Goal: Task Accomplishment & Management: Manage account settings

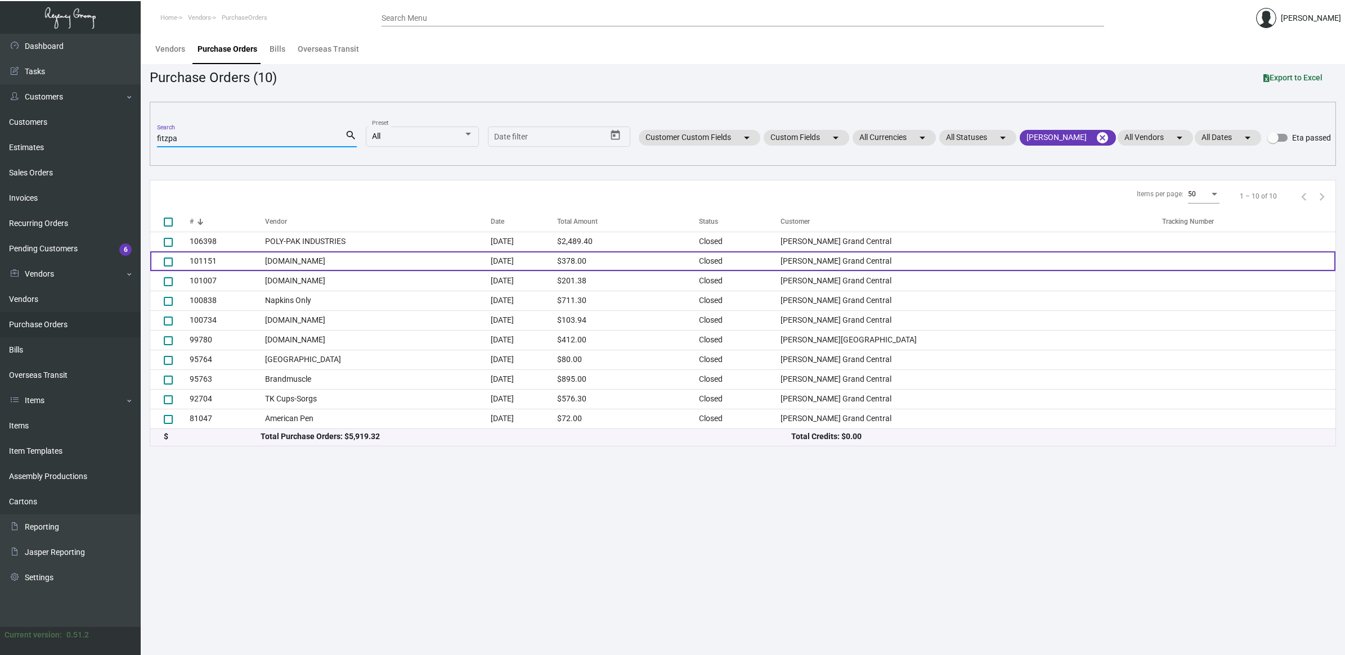
type input "fitzpa"
click at [365, 262] on td "[DOMAIN_NAME]" at bounding box center [377, 261] width 225 height 20
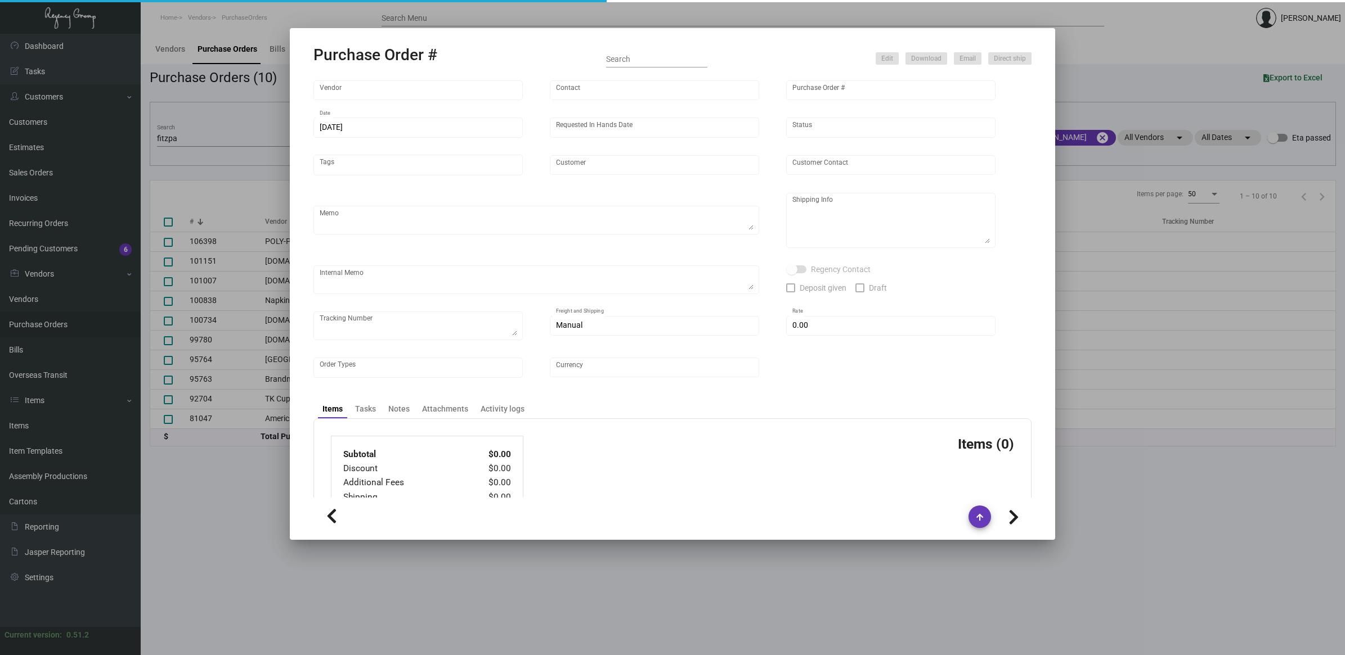
type input "[DOMAIN_NAME]"
type input "MISSING INFO MISSING INFO"
type input "101151"
type input "[DATE]"
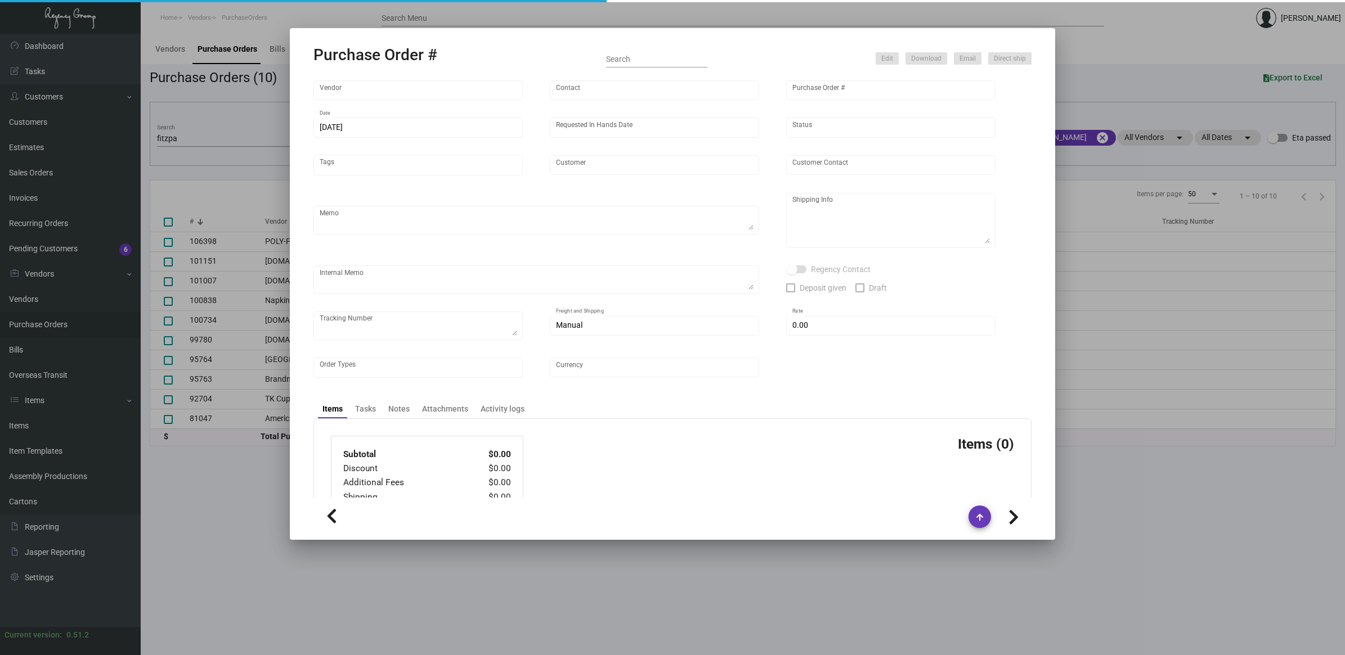
type input "[PERSON_NAME] Grand Central"
type input "[PERSON_NAME]"
type textarea "Repeat artwork from Previous PO 99780.BLIND ship."
type textarea "[PERSON_NAME] Grand Central [STREET_ADDRESS][US_STATE]"
checkbox input "true"
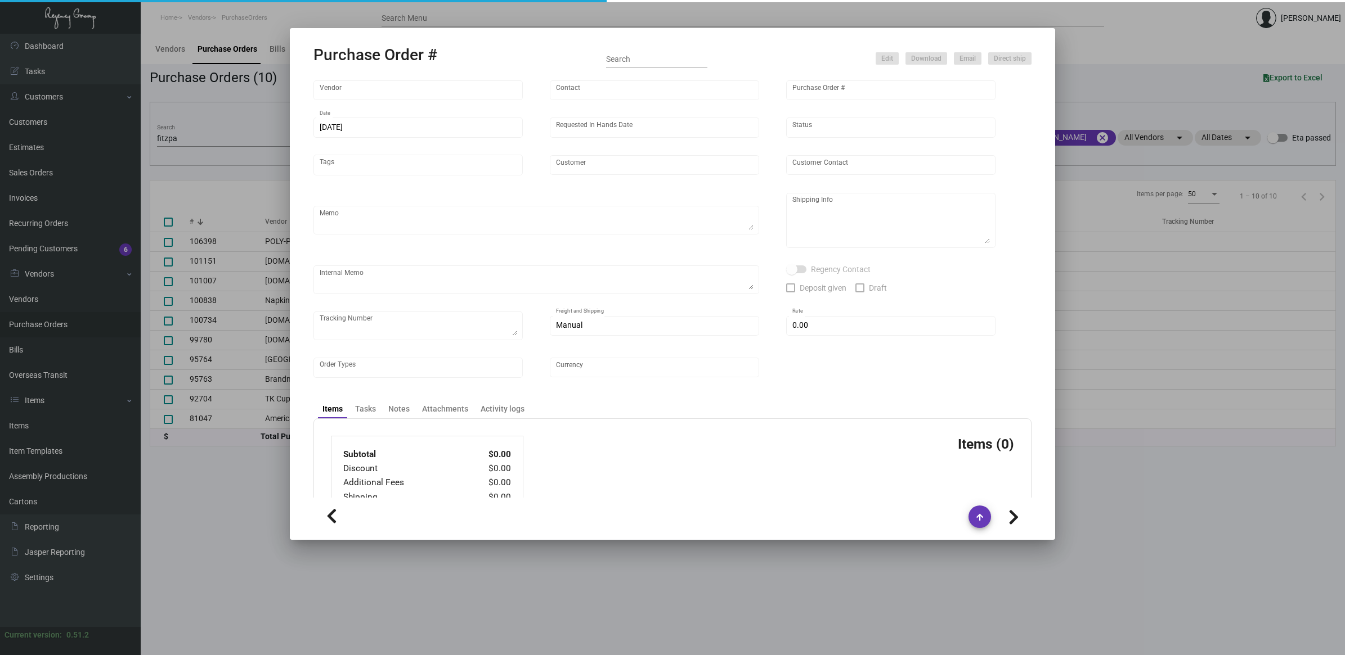
type input "$ 148.00"
type input "United States Dollar $"
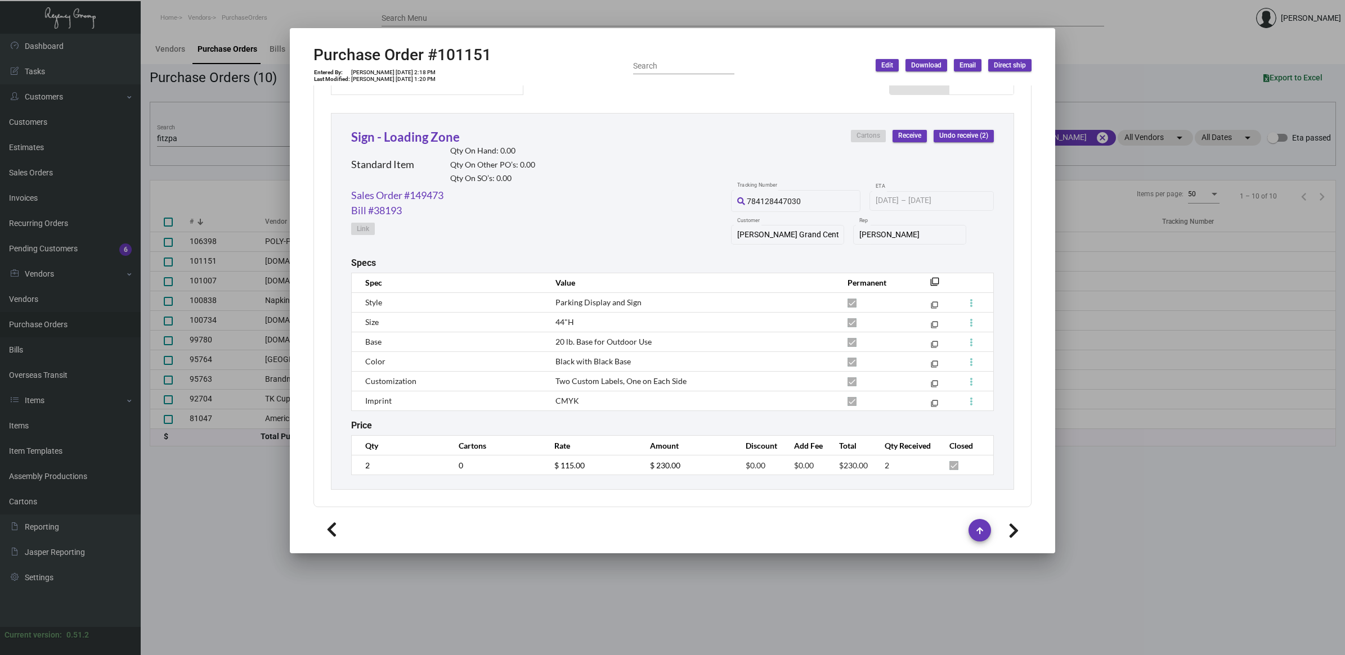
scroll to position [498, 0]
click at [200, 125] on div at bounding box center [672, 327] width 1345 height 655
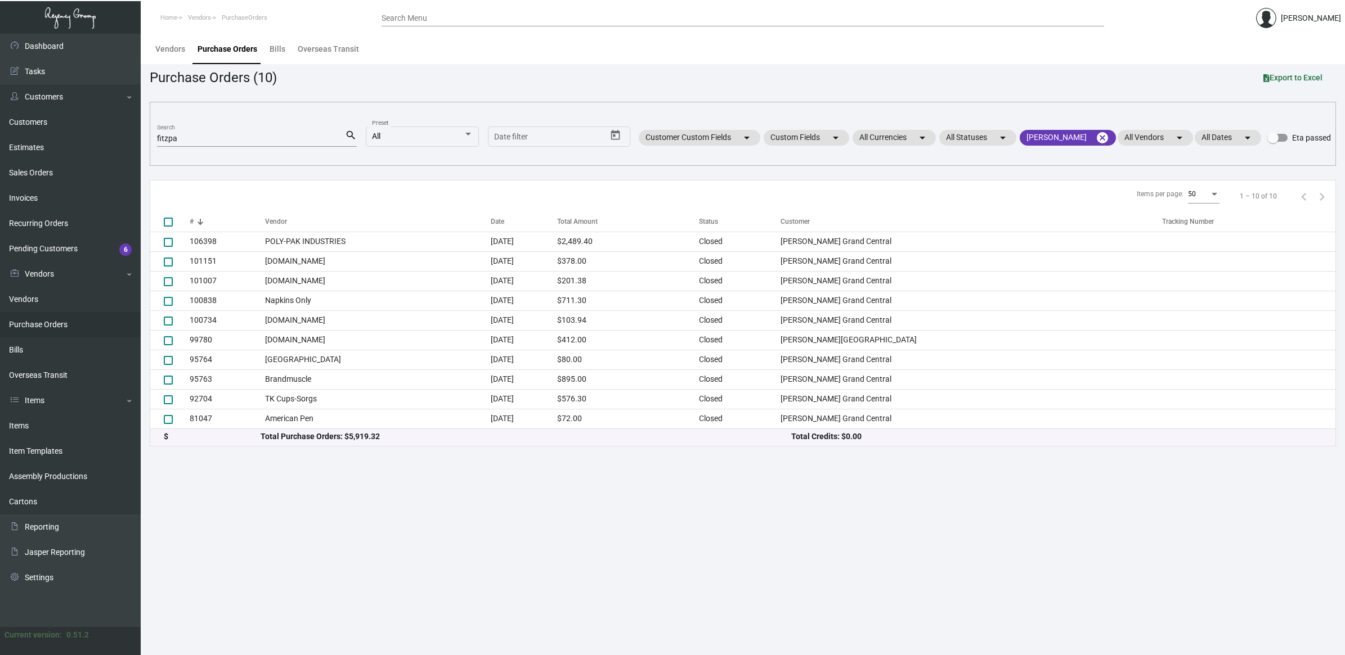
click at [180, 143] on div "fitzpa Search" at bounding box center [251, 137] width 188 height 17
drag, startPoint x: 198, startPoint y: 134, endPoint x: -229, endPoint y: 111, distance: 427.6
click at [0, 111] on html "Home Vendors PurchaseOrders Search Menu [PERSON_NAME] Dashboard Dashboard Tasks…" at bounding box center [672, 327] width 1345 height 655
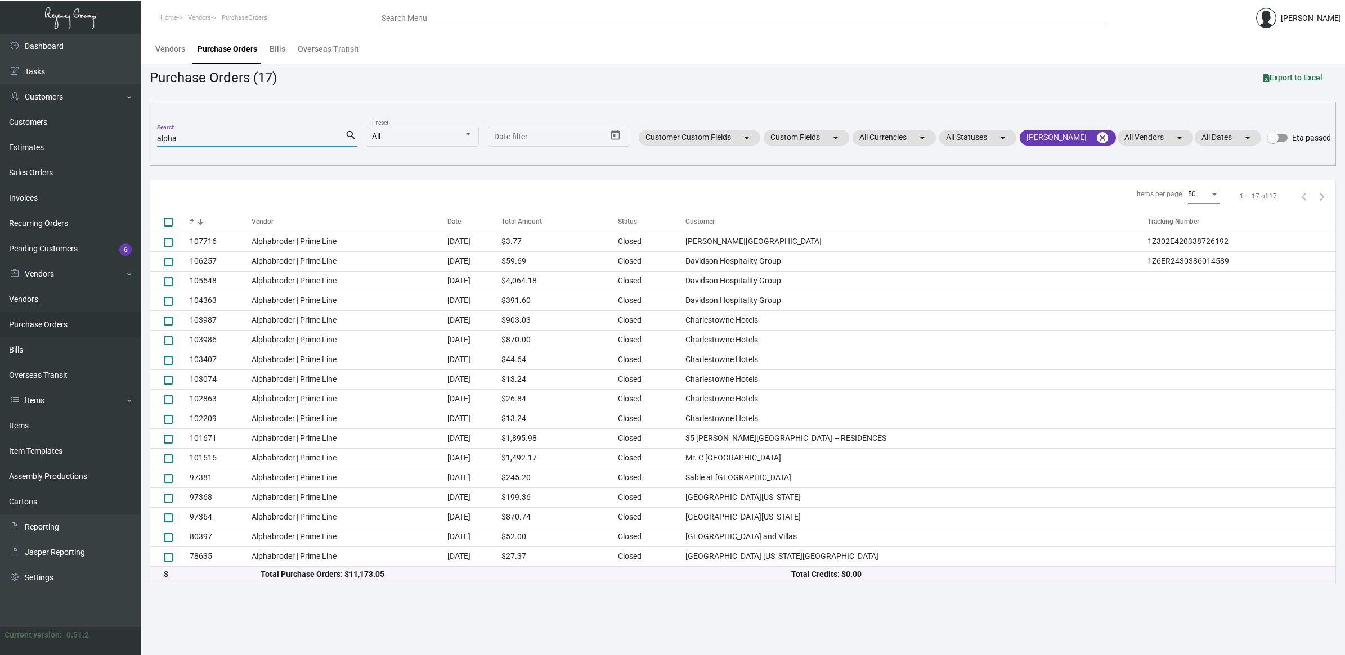
type input "alpha"
click at [1099, 138] on mat-icon "cancel" at bounding box center [1102, 138] width 14 height 14
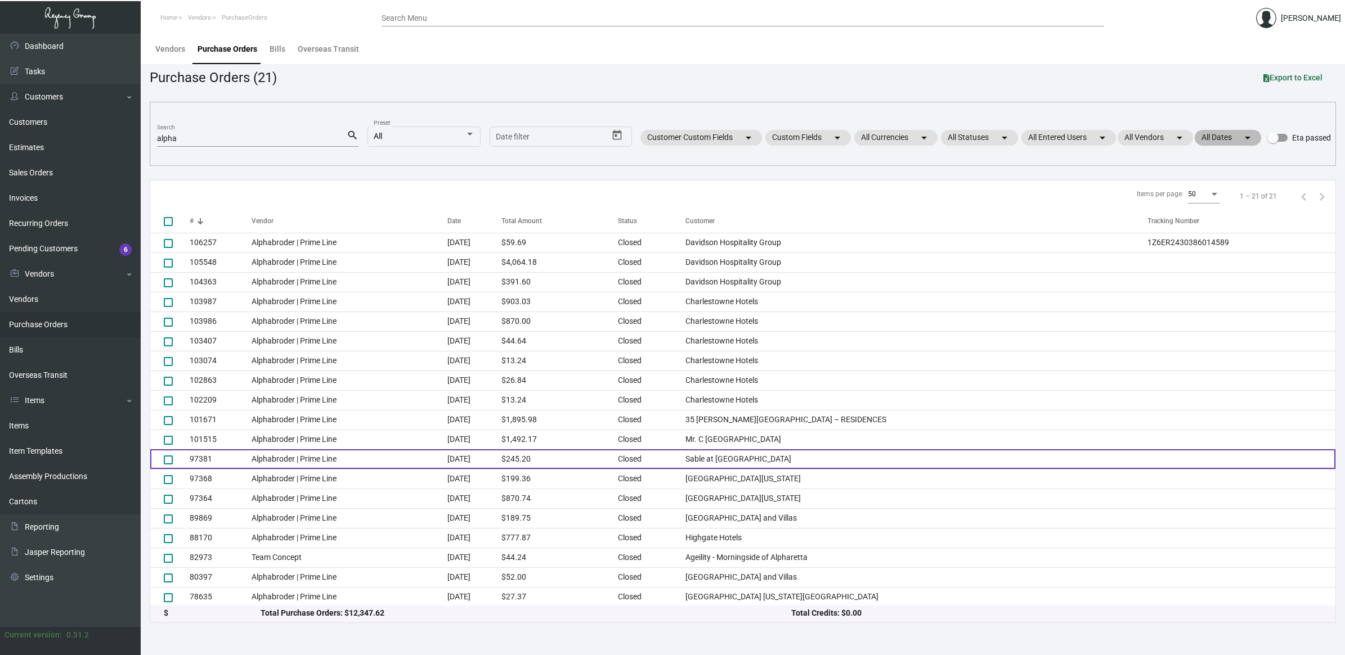
scroll to position [0, 0]
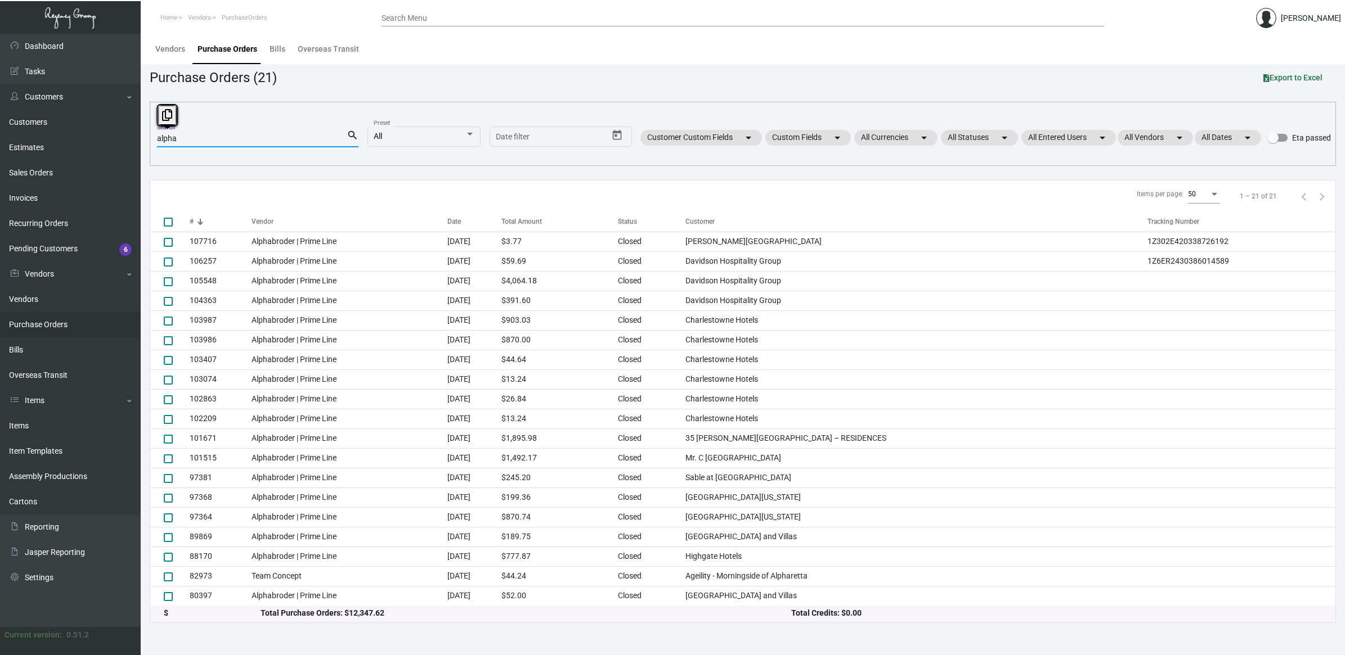
drag, startPoint x: 210, startPoint y: 138, endPoint x: -24, endPoint y: 139, distance: 233.5
click at [0, 139] on html "Home Vendors PurchaseOrders Search Menu [PERSON_NAME] Dashboard Dashboard Tasks…" at bounding box center [672, 327] width 1345 height 655
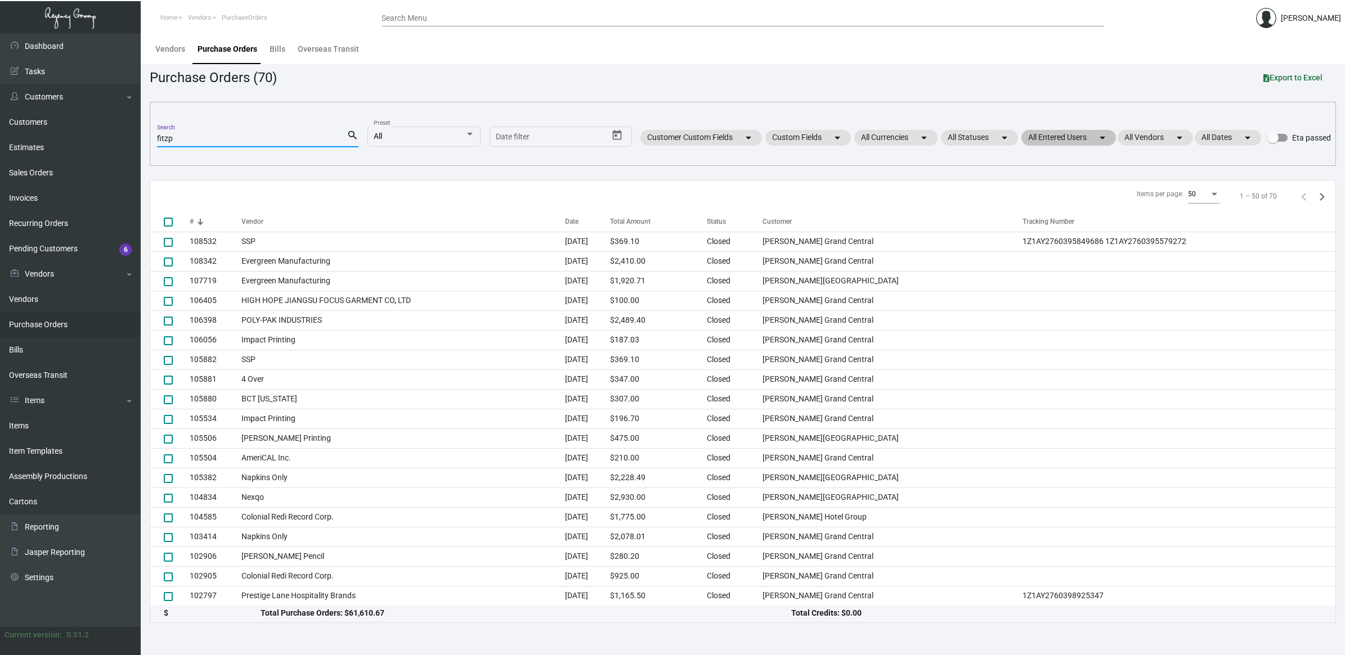
type input "fitzp"
click at [1095, 139] on mat-icon "arrow_drop_down" at bounding box center [1102, 138] width 14 height 14
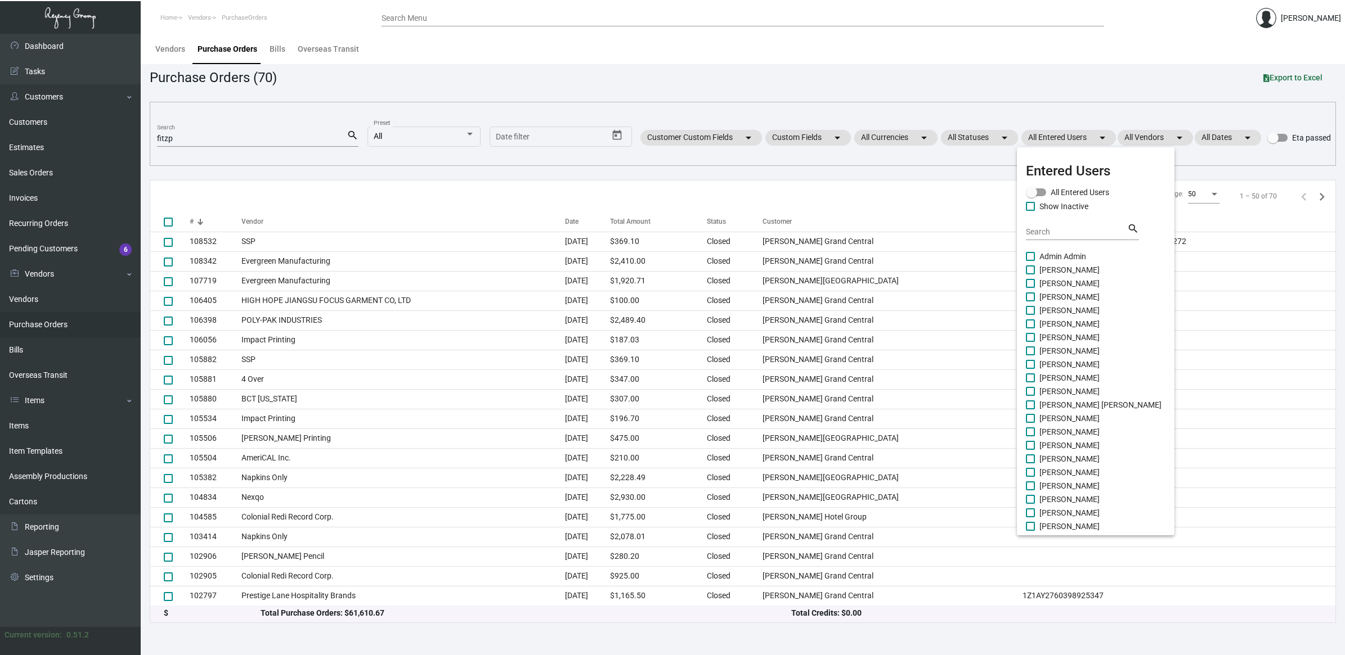
click at [1087, 234] on input "Search" at bounding box center [1076, 232] width 101 height 9
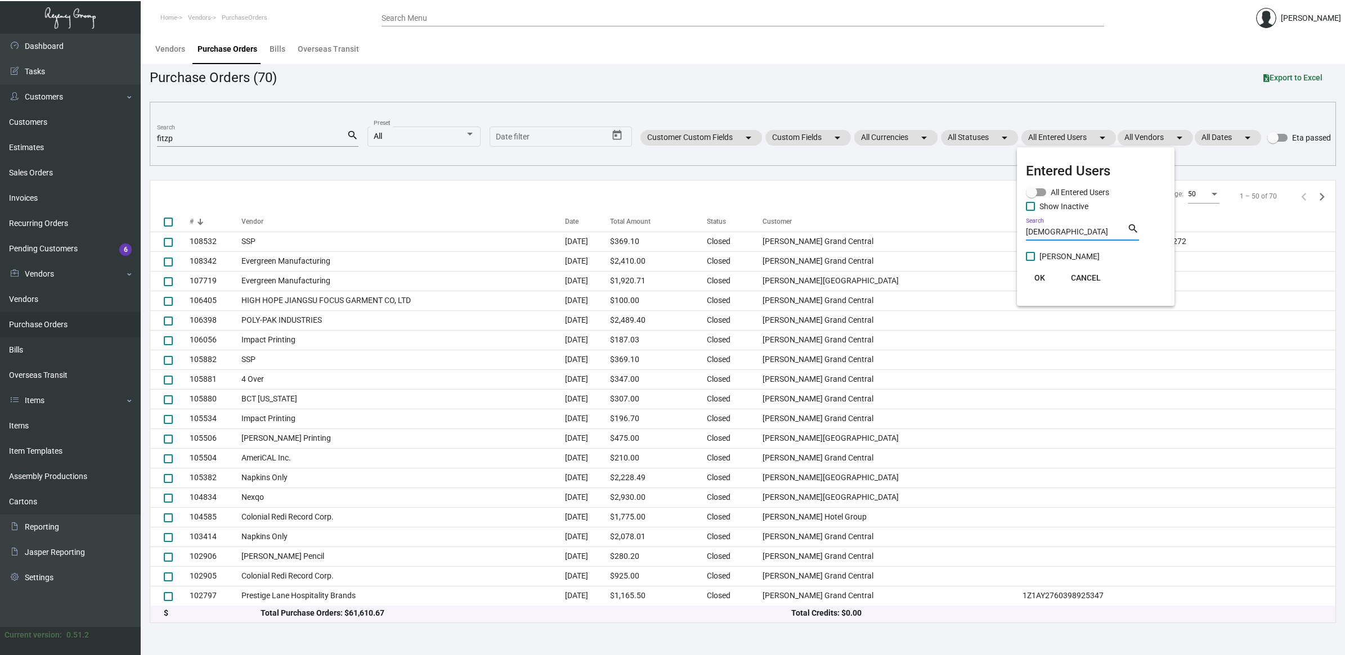
type input "[DEMOGRAPHIC_DATA]"
click at [1071, 255] on span "[PERSON_NAME]" at bounding box center [1069, 257] width 60 height 14
click at [1030, 261] on input "[PERSON_NAME]" at bounding box center [1029, 261] width 1 height 1
checkbox input "true"
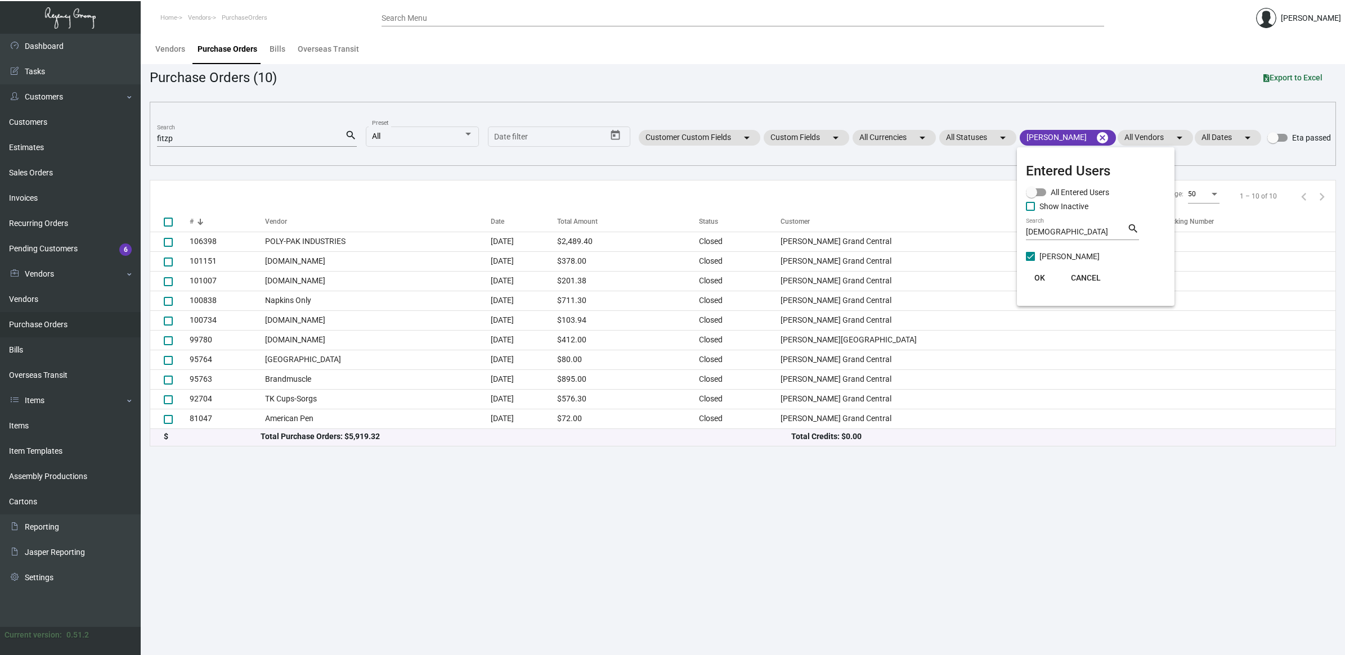
click at [1036, 278] on span "OK" at bounding box center [1039, 277] width 11 height 9
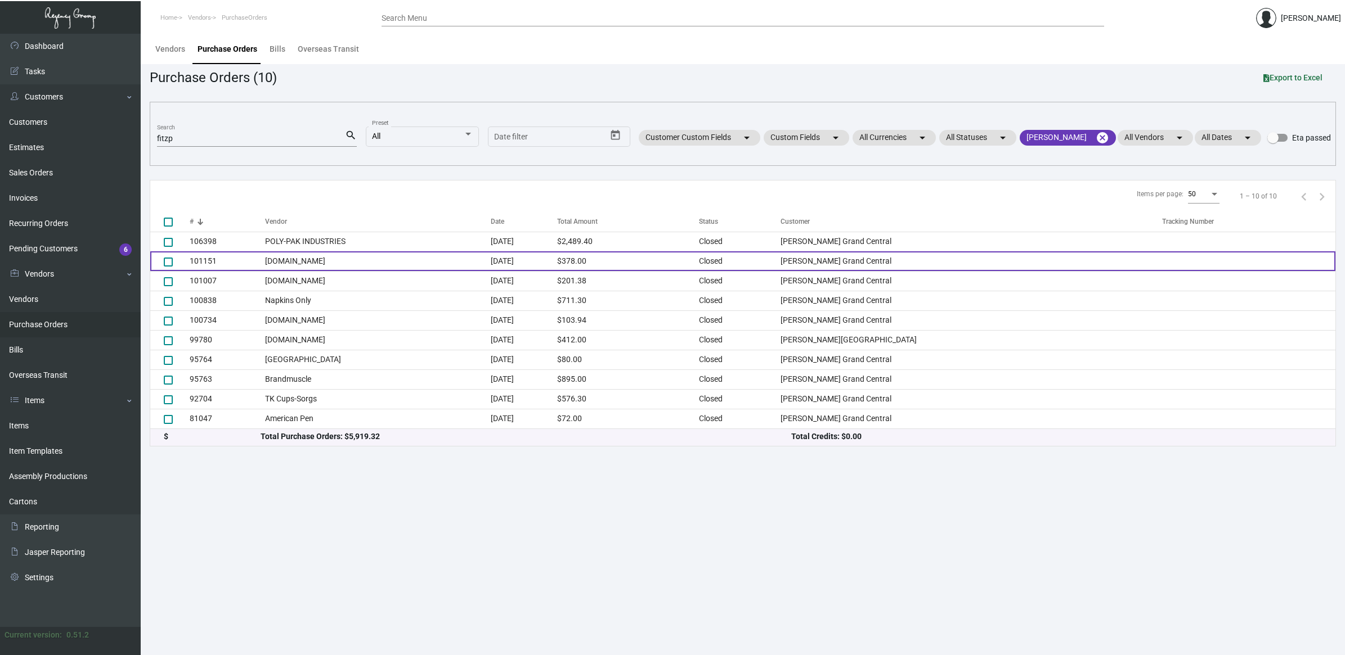
click at [335, 259] on td "[DOMAIN_NAME]" at bounding box center [377, 261] width 225 height 20
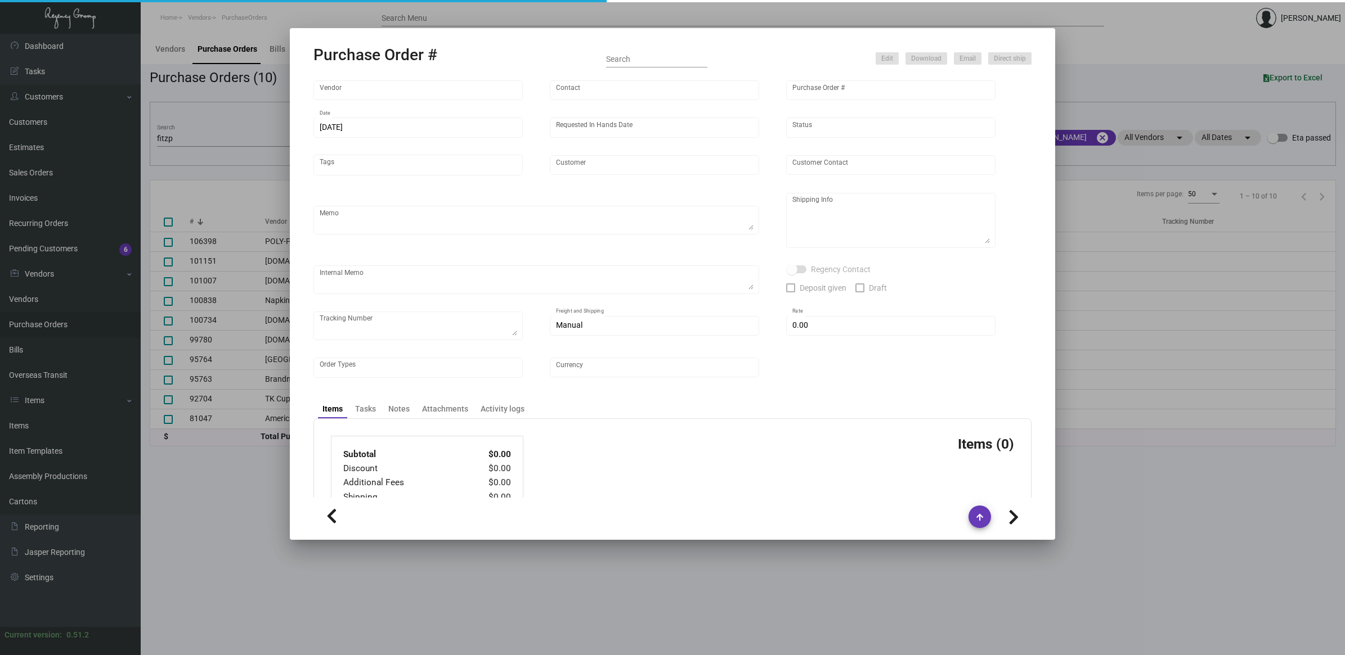
type input "[DOMAIN_NAME]"
type input "MISSING INFO MISSING INFO"
type input "101151"
type input "[DATE]"
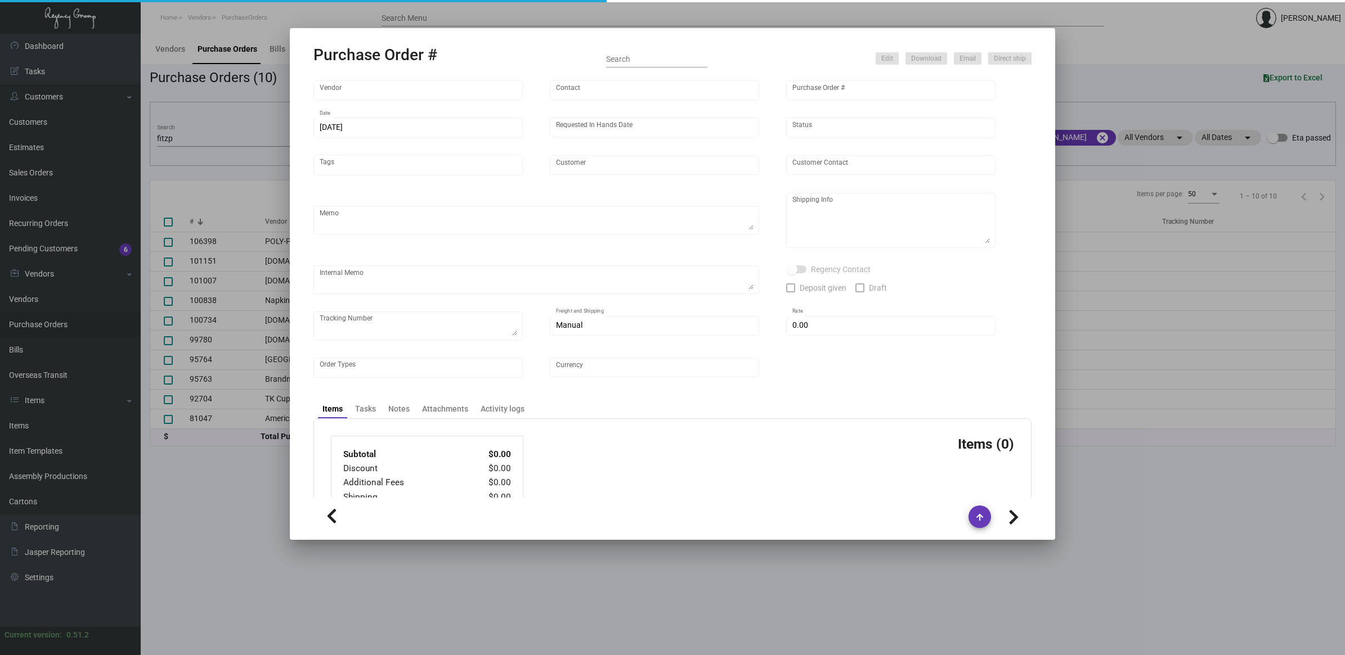
type input "[PERSON_NAME] Grand Central"
type input "[PERSON_NAME]"
type textarea "Repeat artwork from Previous PO 99780.BLIND ship."
type textarea "[PERSON_NAME] Grand Central [STREET_ADDRESS][US_STATE]"
checkbox input "true"
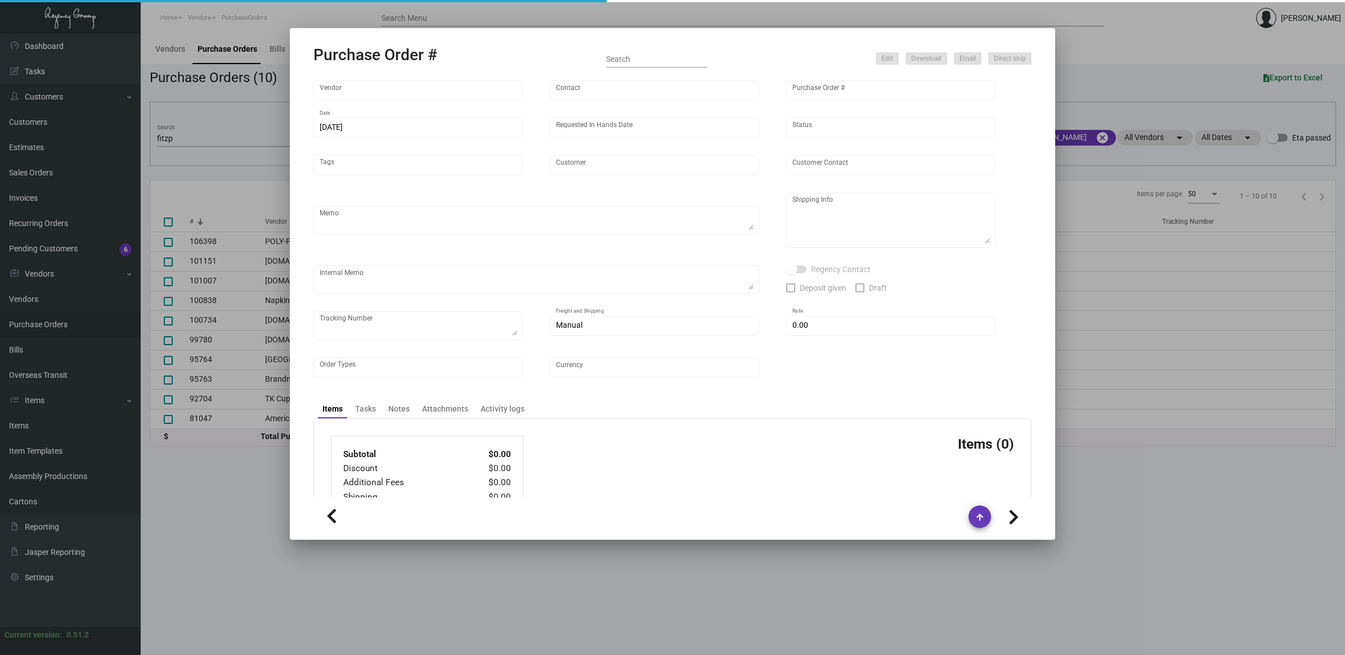
type input "$ 148.00"
type input "United States Dollar $"
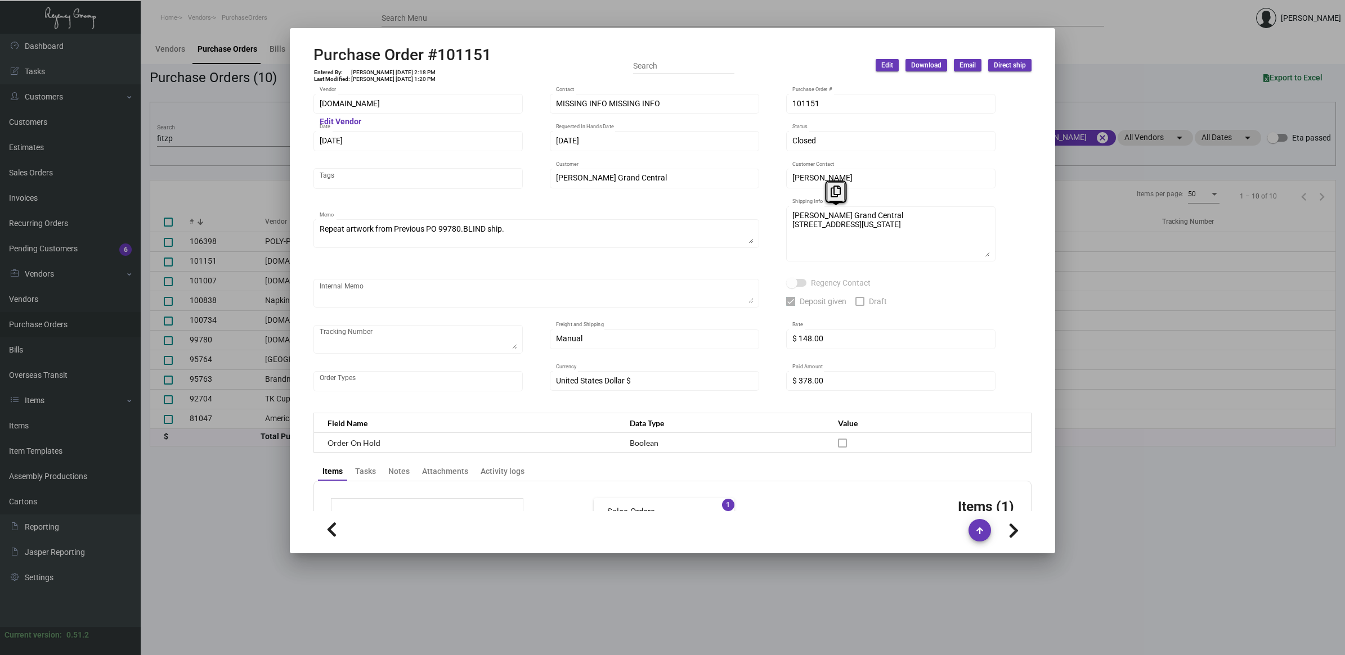
click at [732, 196] on div "[DOMAIN_NAME] Vendor Edit Vendor MISSING INFO MISSING INFO Contact 101151 Purch…" at bounding box center [672, 248] width 718 height 312
click at [534, 244] on div "Repeat artwork from Previous PO 99780.BLIND ship. Memo" at bounding box center [537, 233] width 434 height 31
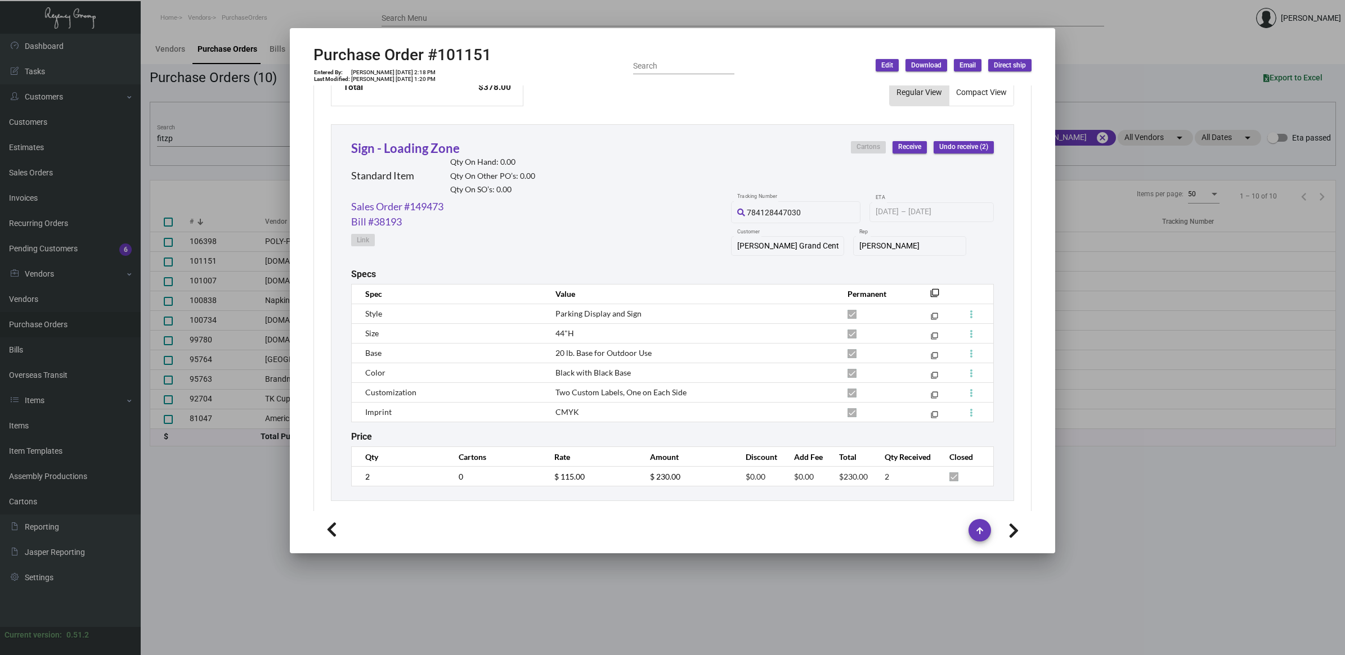
scroll to position [498, 0]
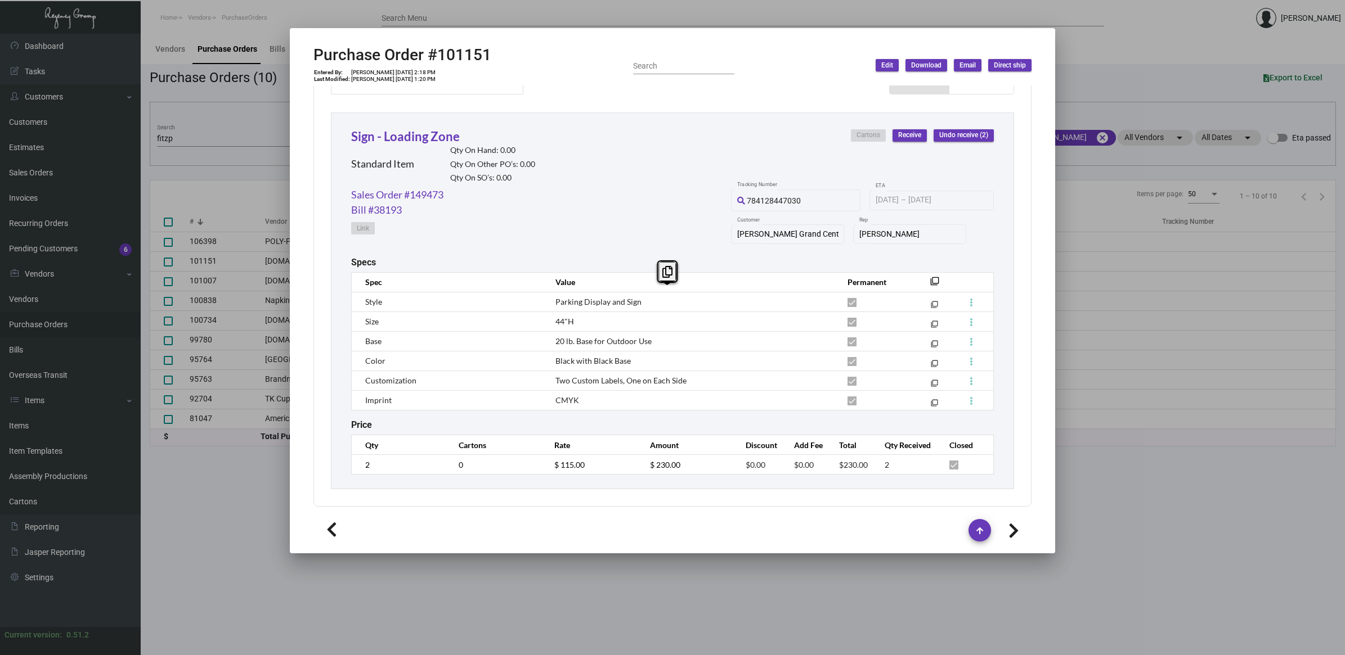
drag, startPoint x: 591, startPoint y: 397, endPoint x: 551, endPoint y: 298, distance: 106.6
click at [551, 298] on tbody "Style Parking Display and Sign filter_none Size 44"H filter_none Base 20 lb. Ba…" at bounding box center [673, 351] width 642 height 118
copy tbody "Parking Display and Sign filter_none Size 44"H filter_none Base 20 lb. Base for…"
